Goal: Information Seeking & Learning: Learn about a topic

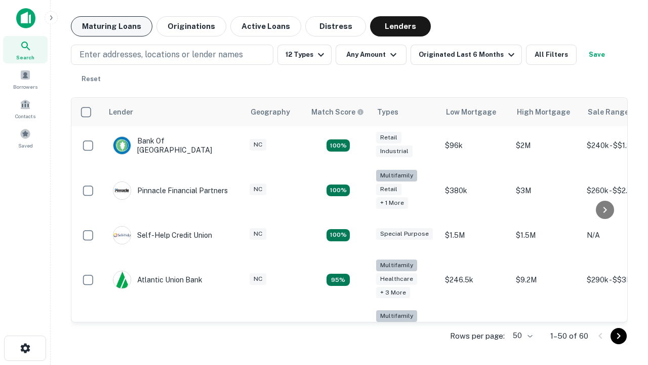
click at [111, 26] on button "Maturing Loans" at bounding box center [112, 26] width 82 height 20
